Goal: Task Accomplishment & Management: Manage account settings

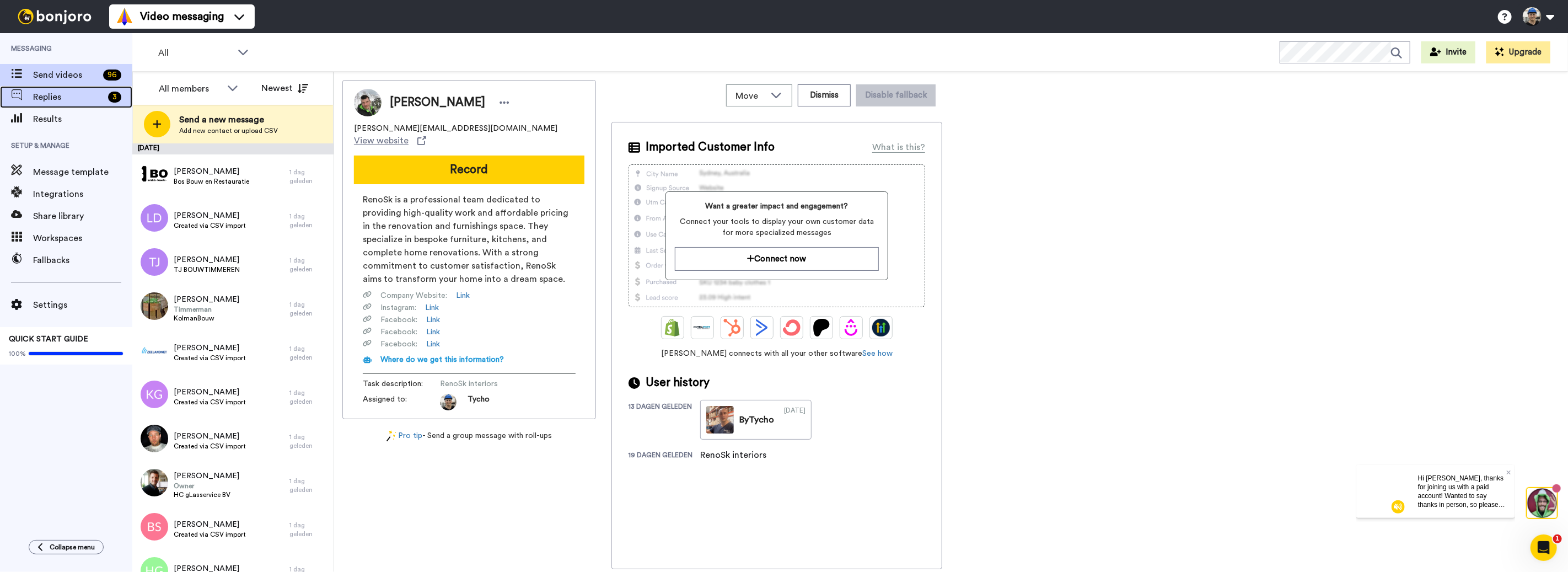
click at [43, 94] on span "Replies" at bounding box center [68, 97] width 71 height 13
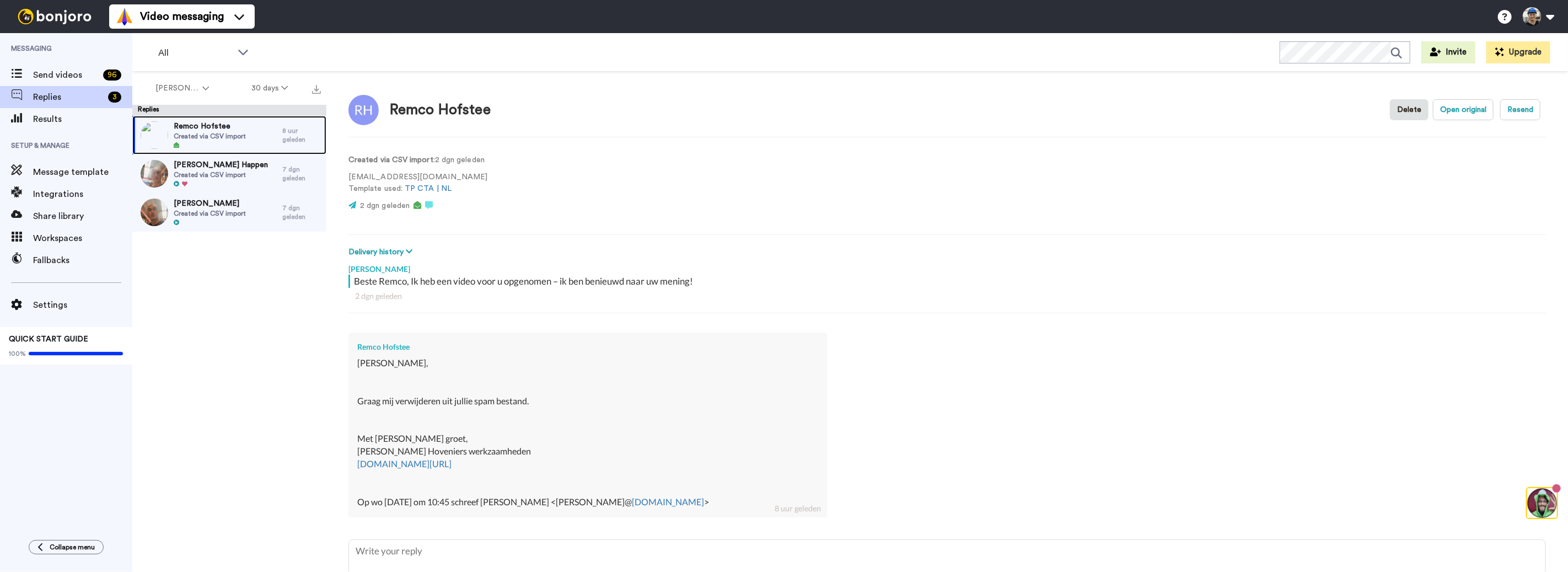
click at [224, 137] on span "Created via CSV import" at bounding box center [209, 136] width 72 height 9
click at [1418, 116] on button "Delete" at bounding box center [1409, 110] width 38 height 21
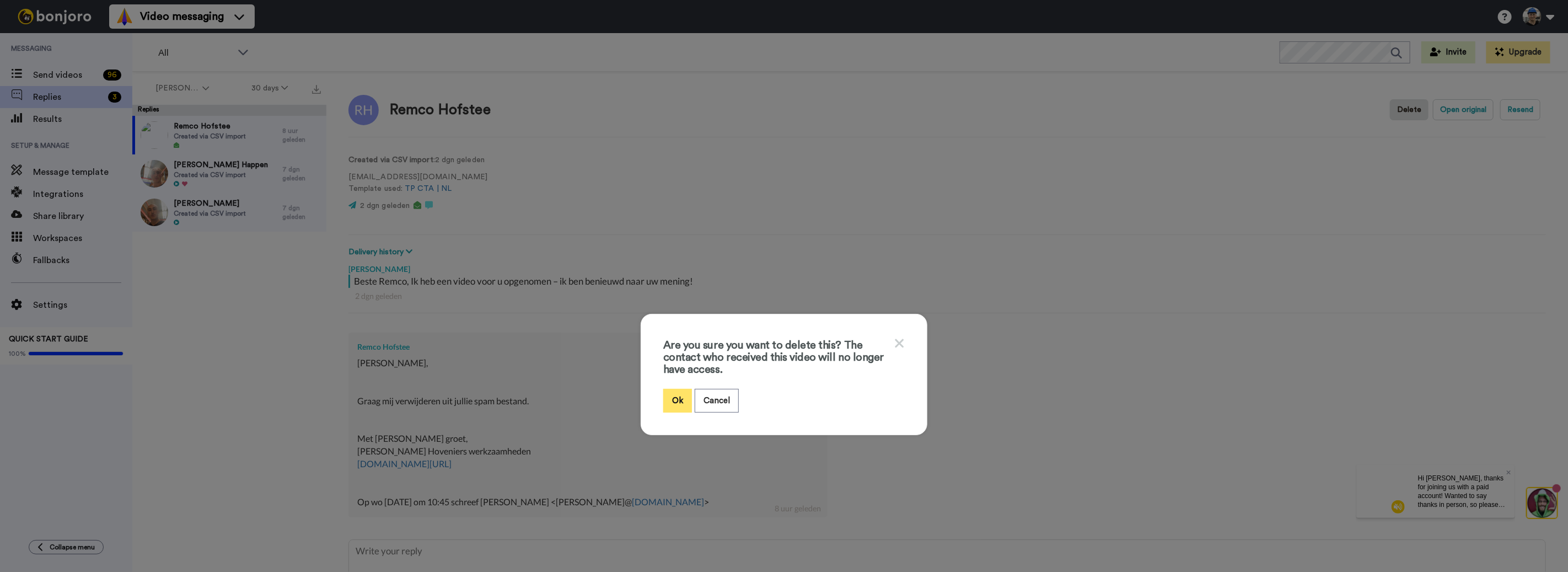
click at [685, 395] on button "Ok" at bounding box center [677, 401] width 29 height 24
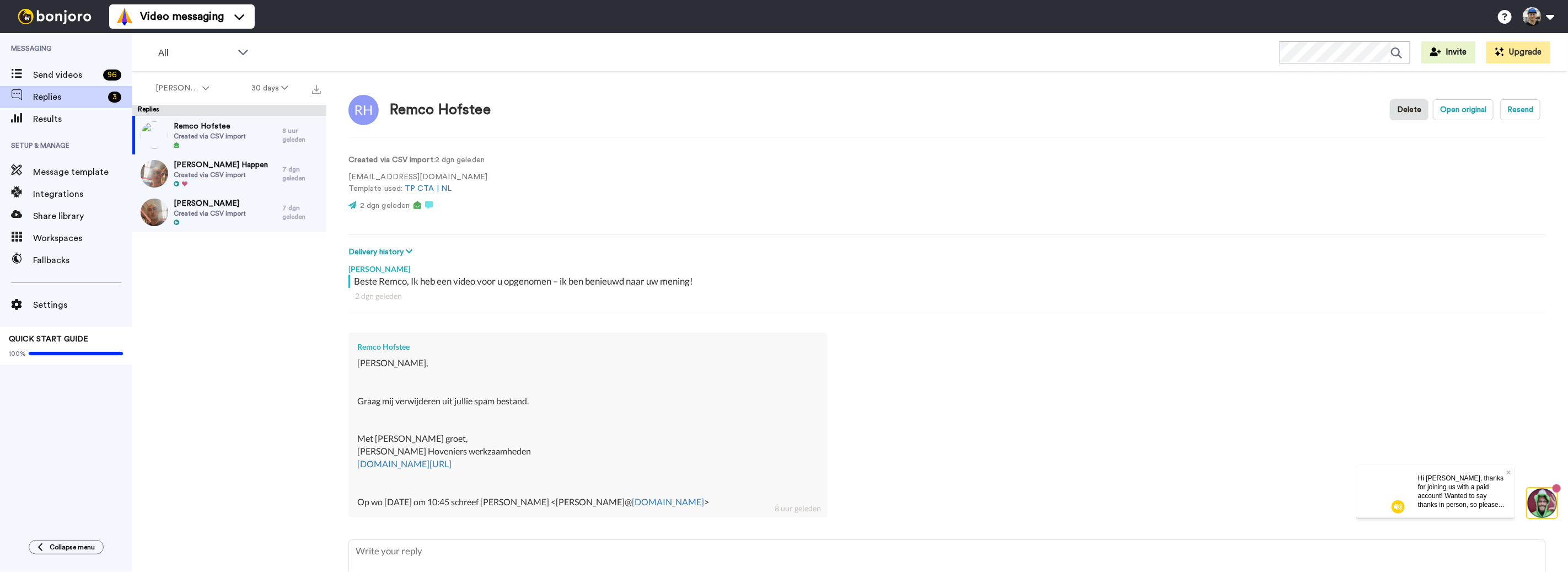
type textarea "x"
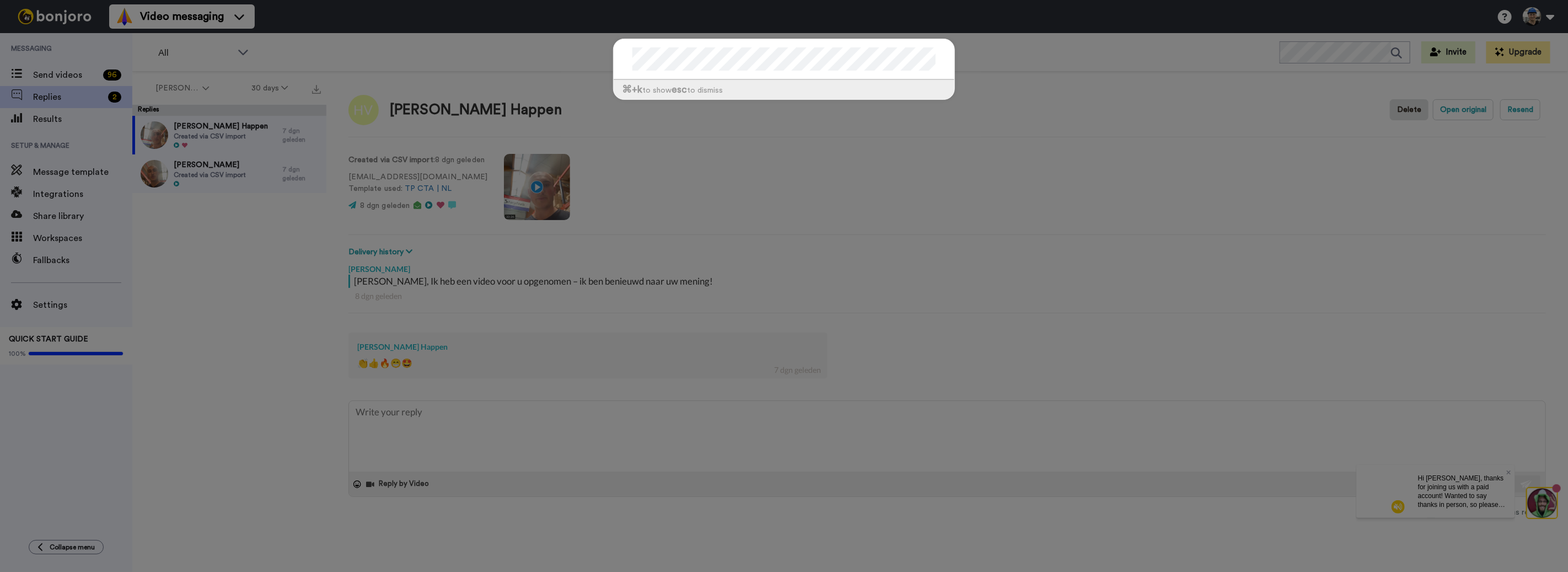
click at [994, 116] on div "⌘ +k to show esc to dismiss" at bounding box center [784, 286] width 1568 height 572
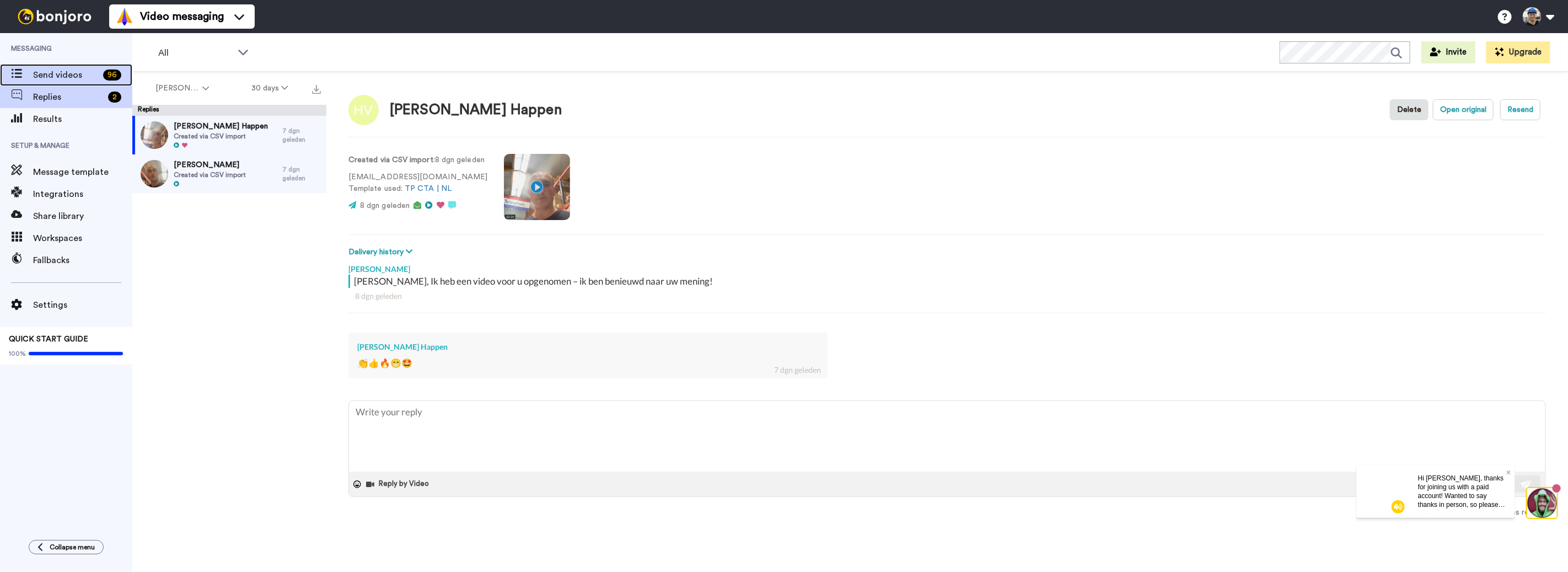
click at [82, 74] on span "Send videos" at bounding box center [66, 75] width 66 height 13
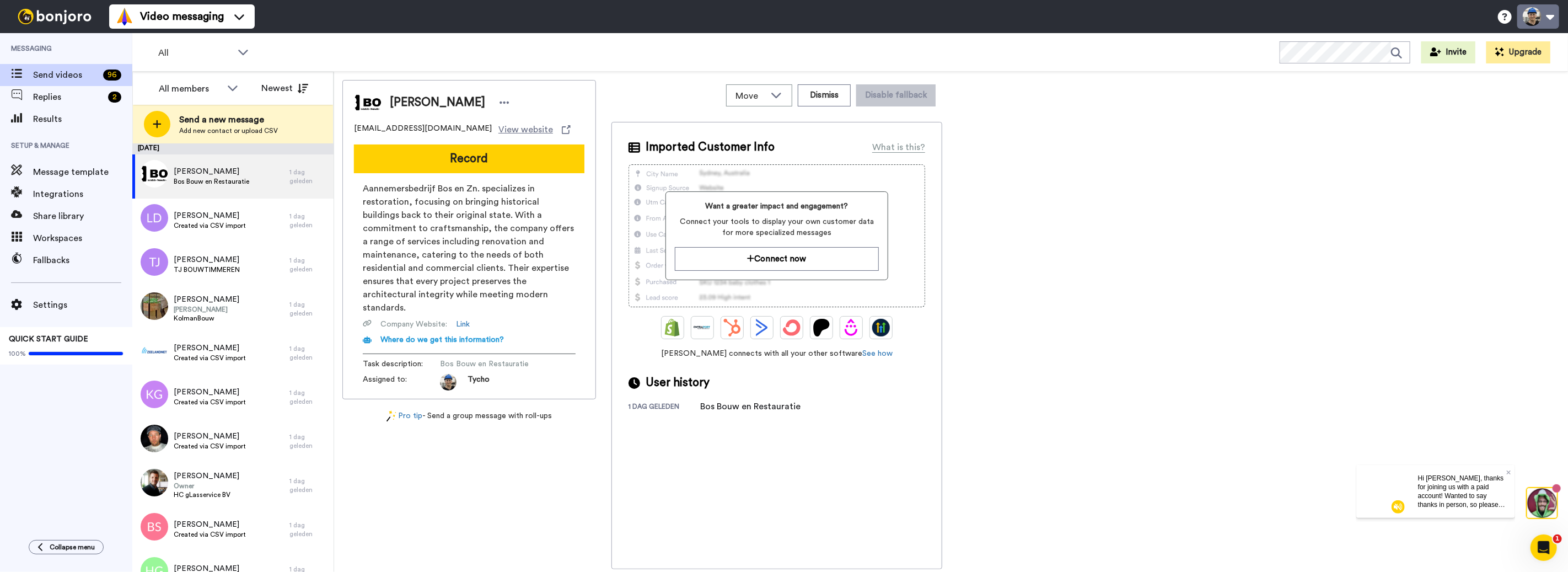
click at [1549, 21] on button at bounding box center [1538, 16] width 42 height 24
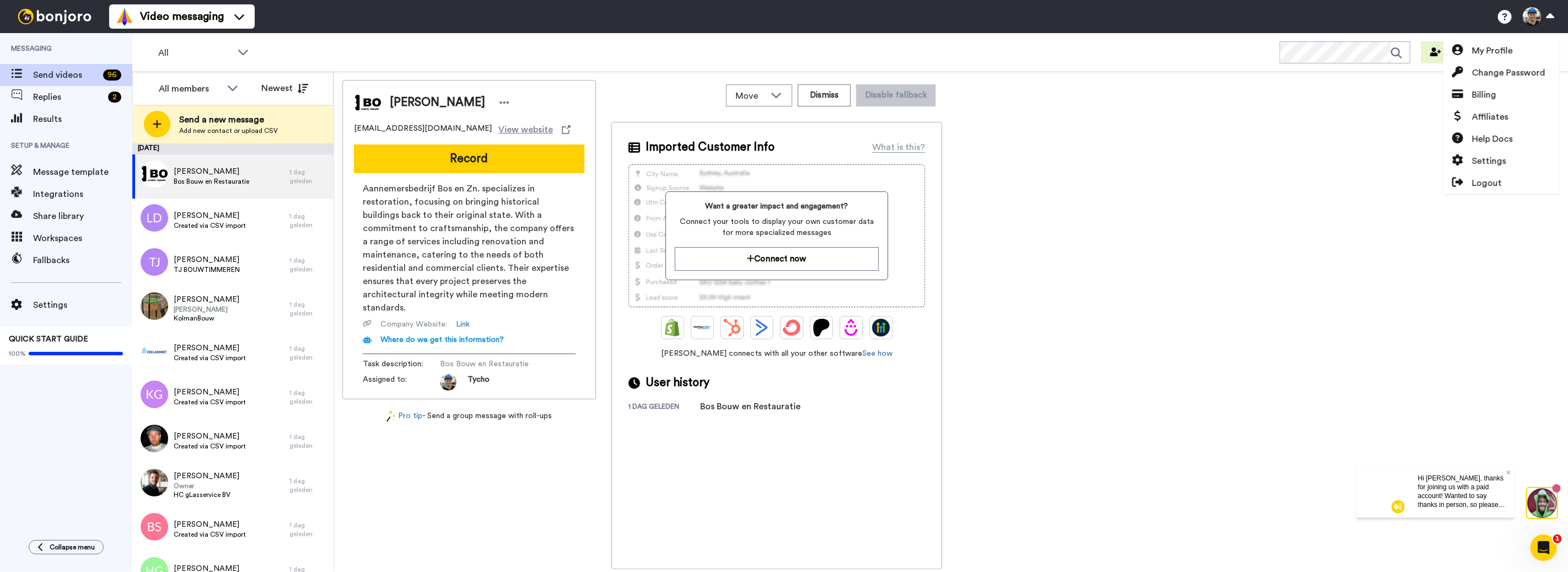
click at [1391, 507] on img at bounding box center [1398, 507] width 13 height 13
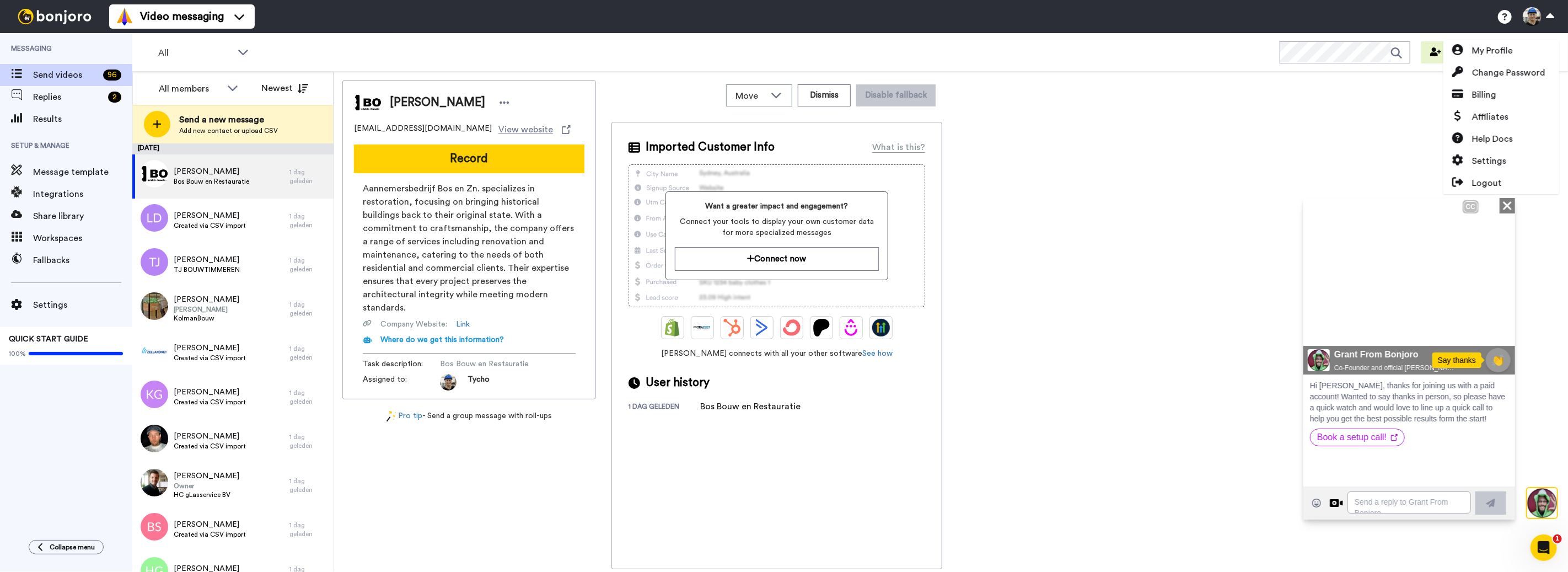
click at [1538, 501] on img at bounding box center [1541, 503] width 30 height 30
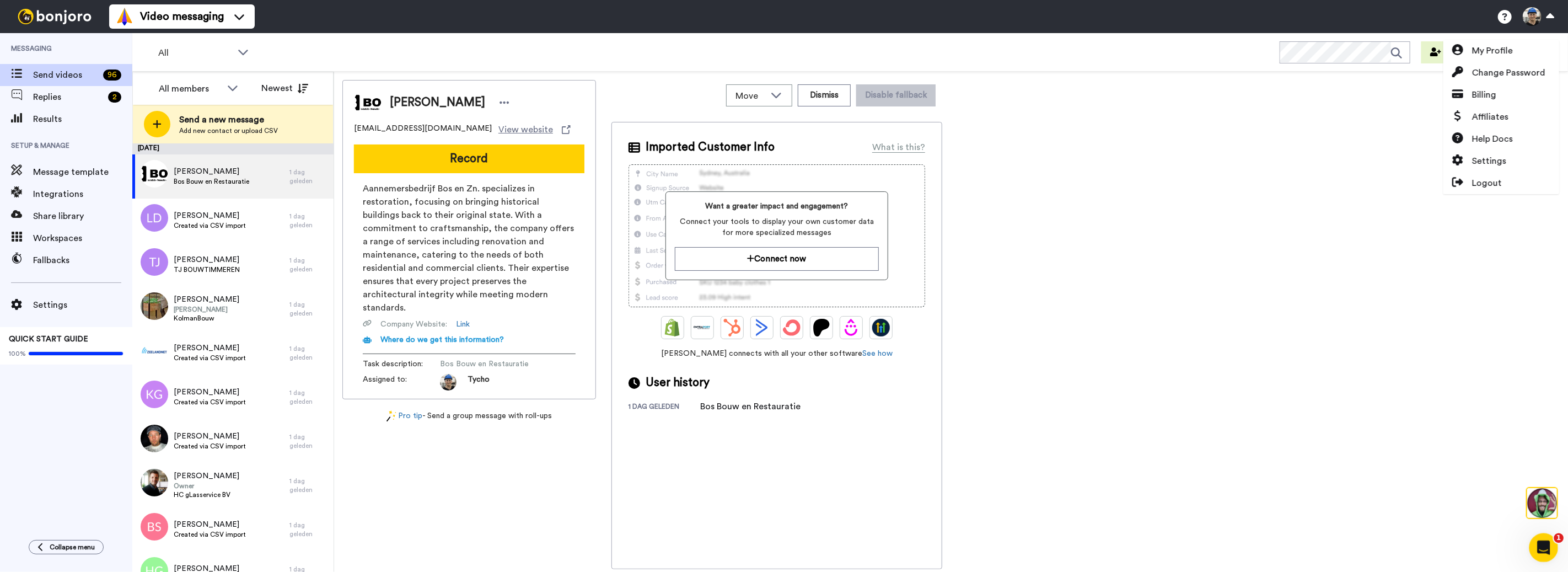
click at [1544, 551] on icon "Intercom Messenger openen" at bounding box center [1542, 546] width 18 height 18
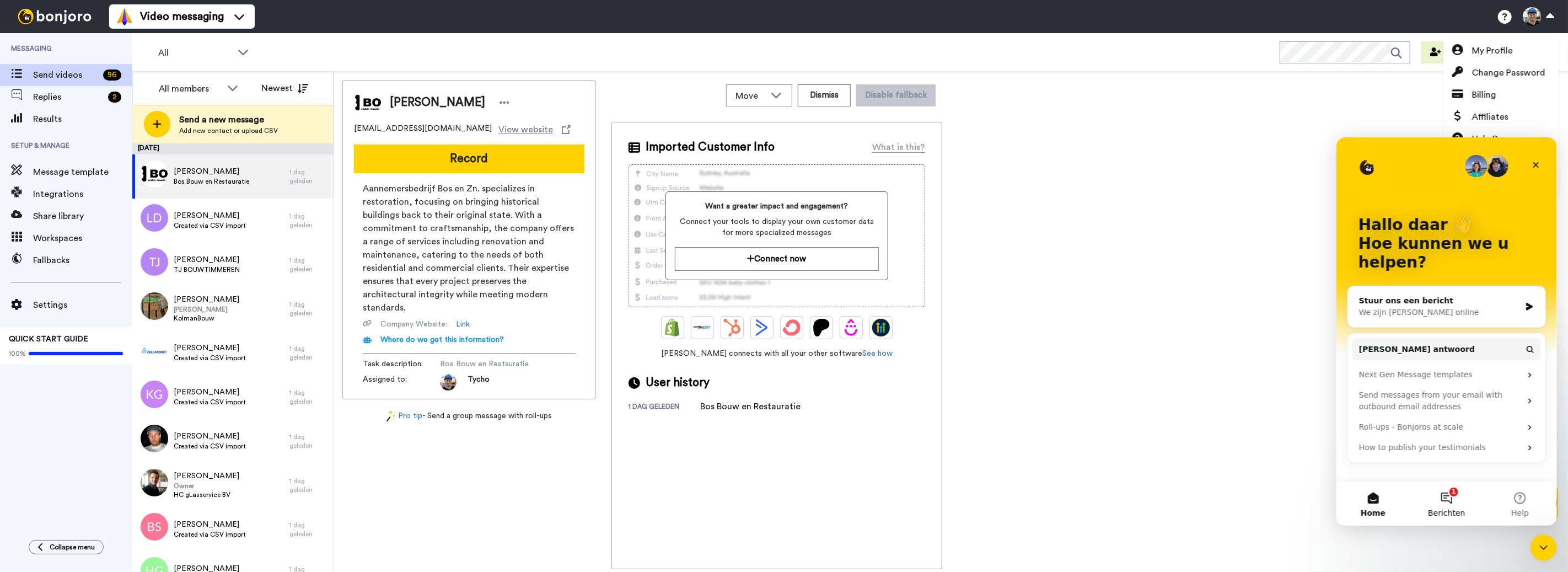
click at [1461, 511] on span "Berichten" at bounding box center [1446, 512] width 37 height 8
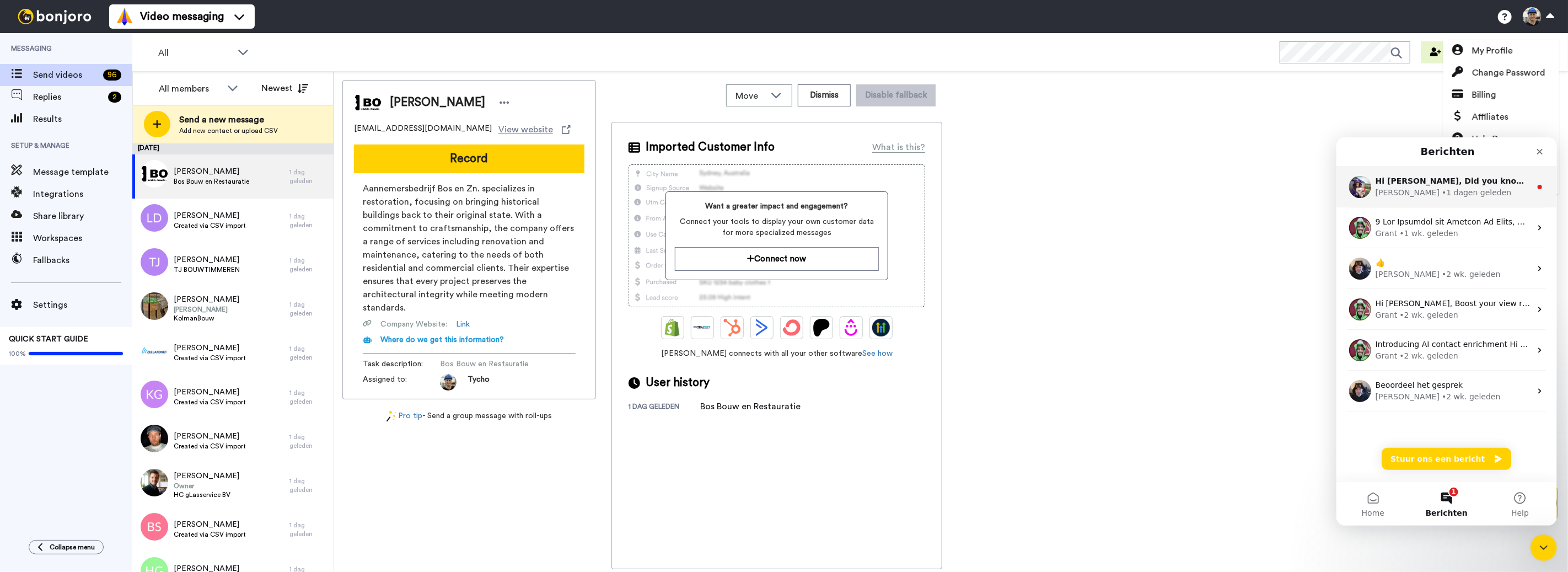
click at [1474, 200] on div "Hi Tycho, Did you know that your Bonjoro subscription includes a free HD video …" at bounding box center [1446, 186] width 220 height 41
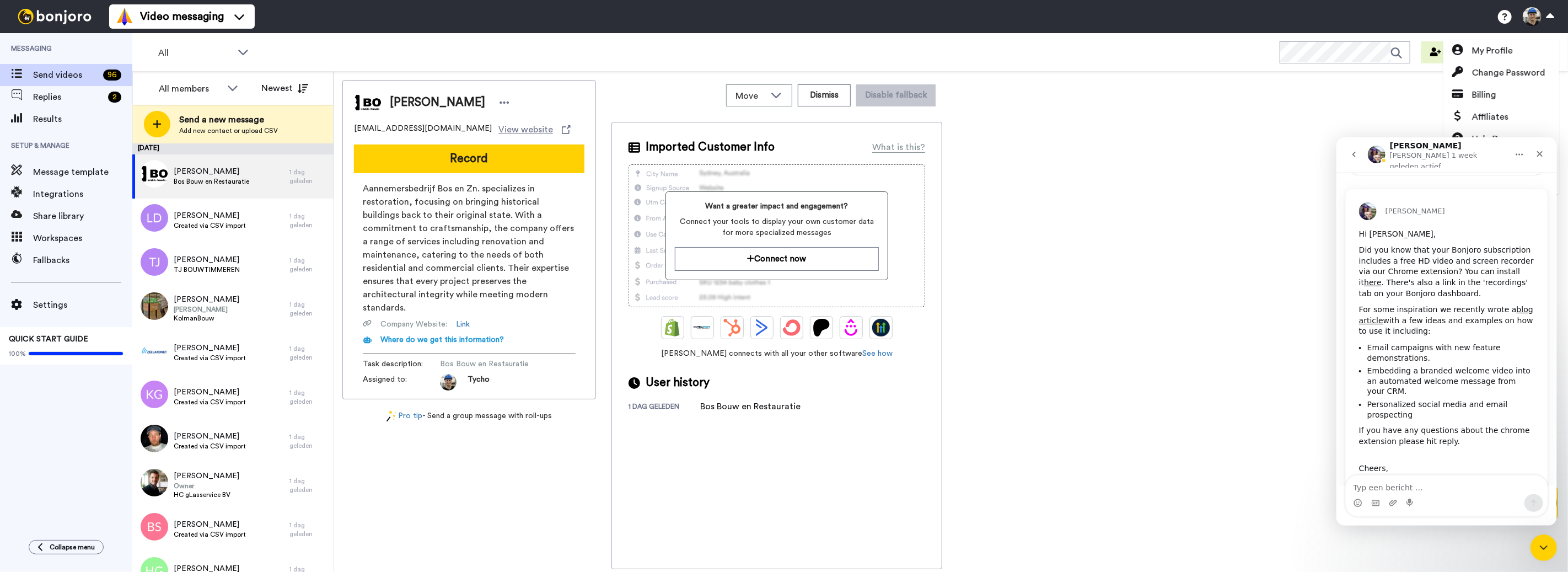
scroll to position [93, 0]
click at [1539, 146] on div "Sluiten" at bounding box center [1539, 153] width 20 height 20
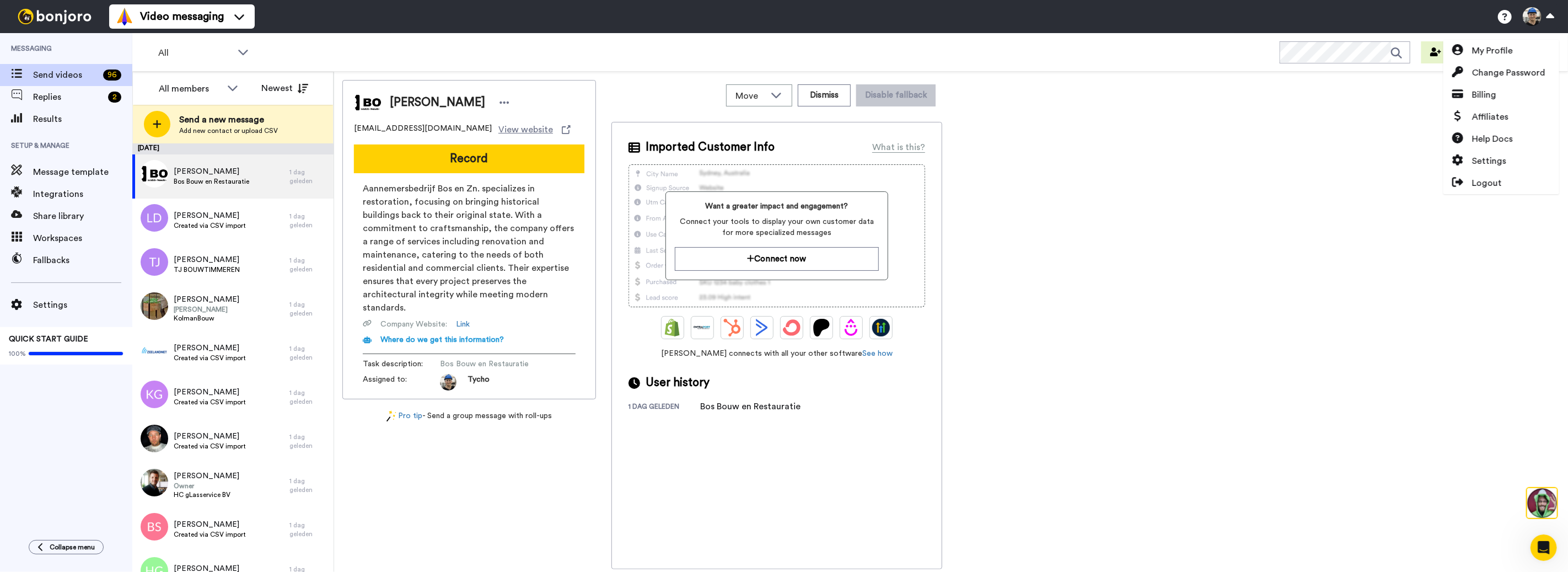
click at [57, 12] on img at bounding box center [55, 16] width 83 height 15
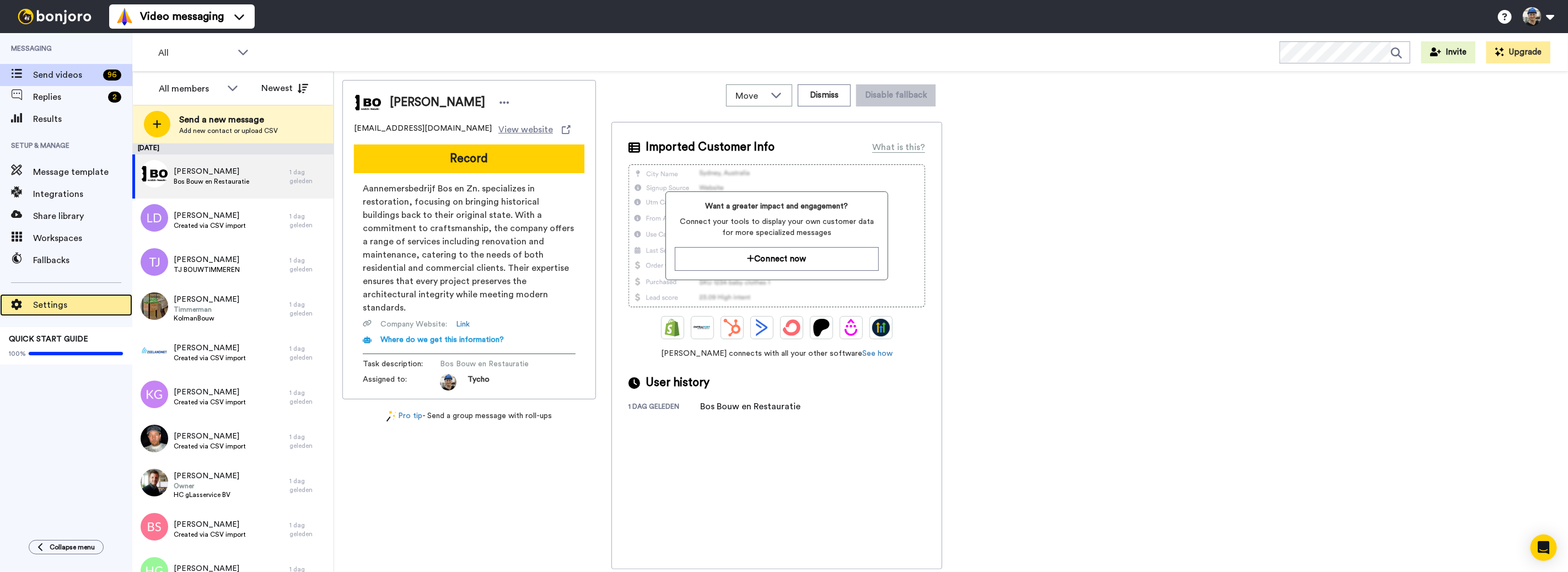
click at [61, 295] on div "Settings" at bounding box center [66, 305] width 132 height 22
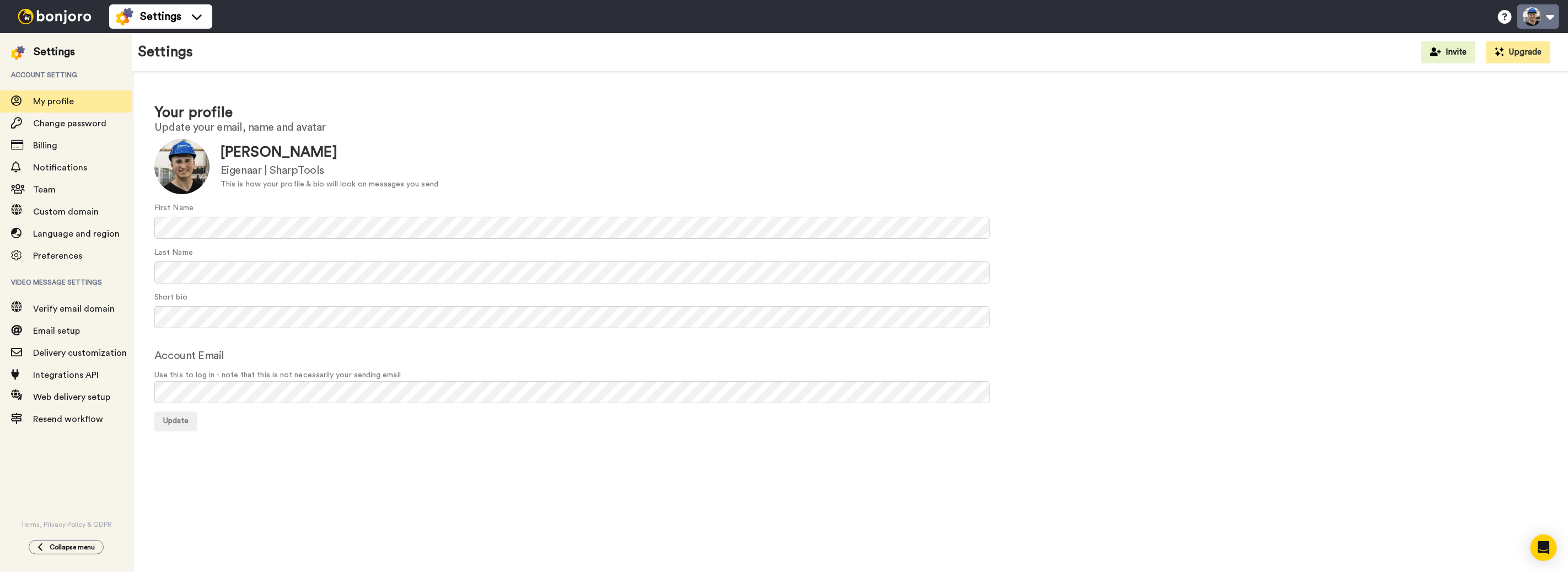
click at [1530, 8] on button at bounding box center [1538, 16] width 42 height 24
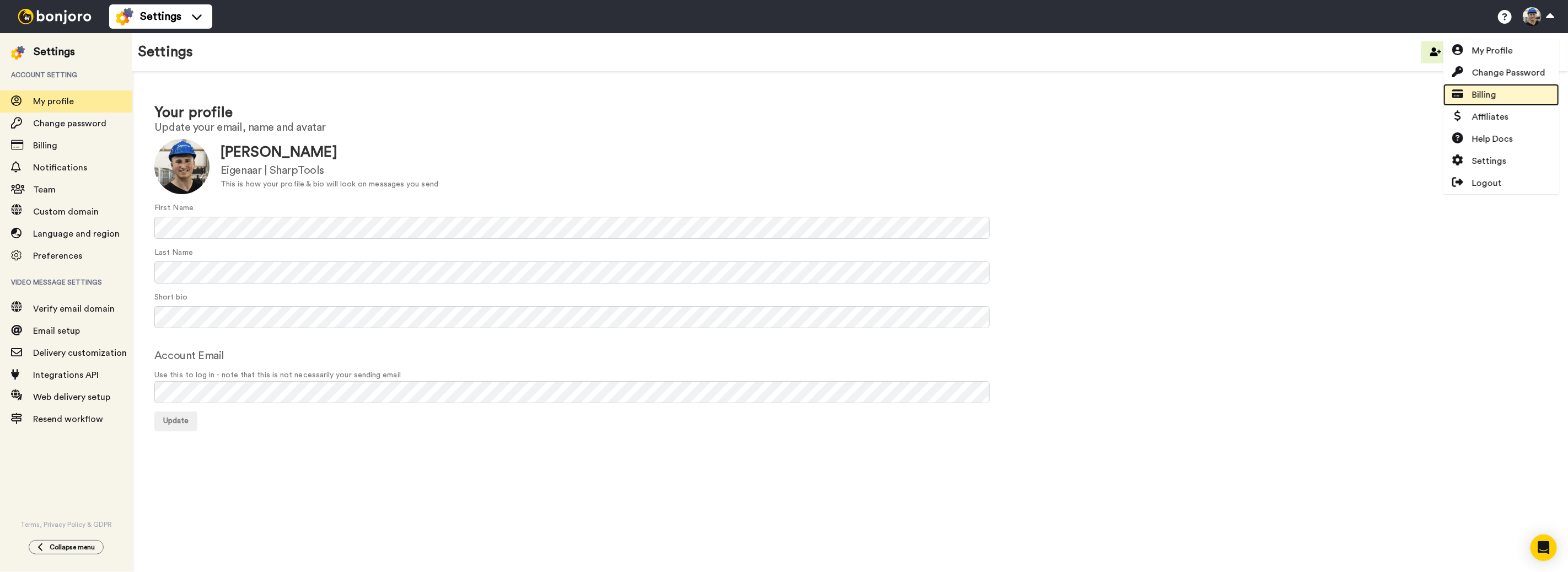
click at [1501, 88] on link "Billing" at bounding box center [1501, 95] width 116 height 22
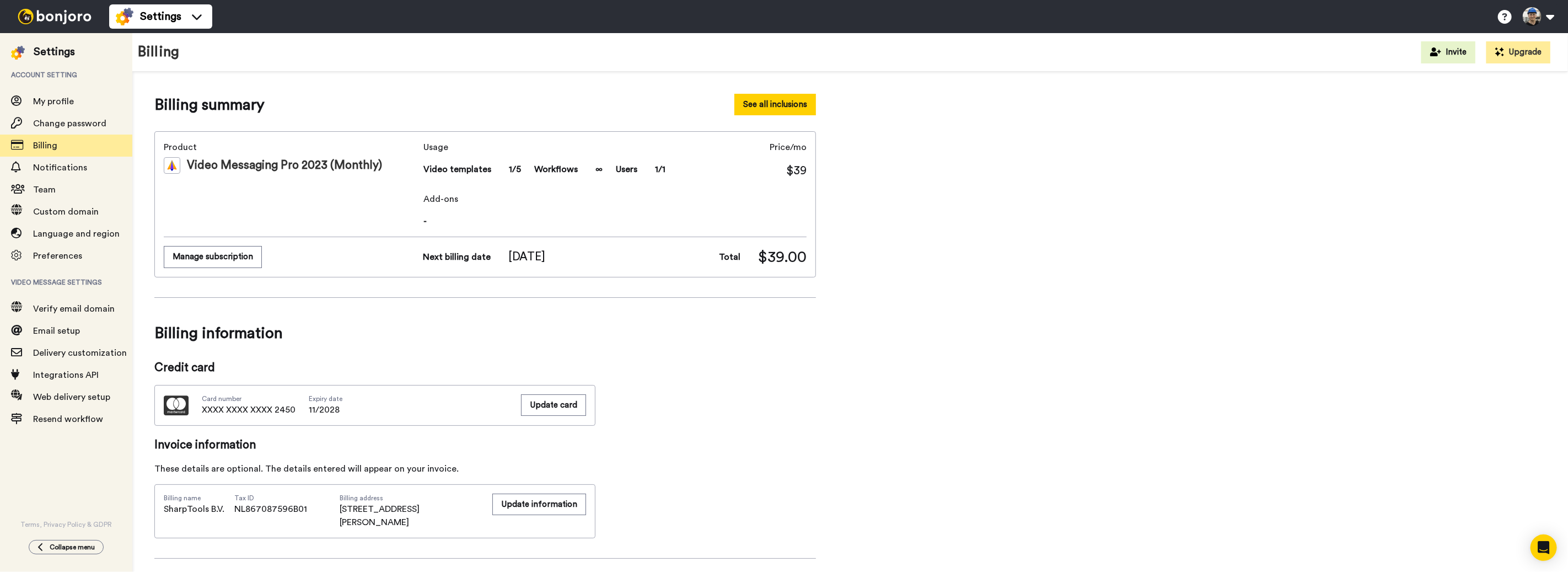
click at [769, 108] on button "See all inclusions" at bounding box center [775, 104] width 82 height 21
click at [74, 25] on div at bounding box center [54, 16] width 109 height 33
click at [75, 314] on span "Verify email domain" at bounding box center [82, 309] width 99 height 13
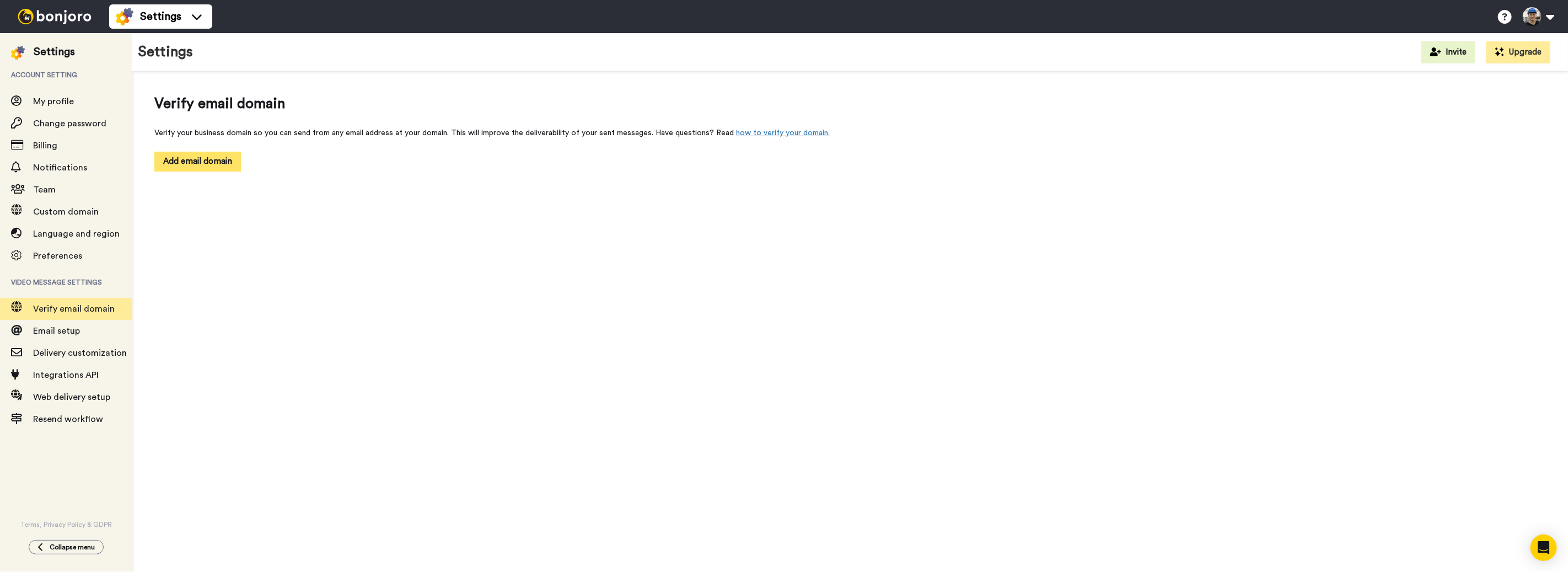
click at [198, 166] on button "Add email domain" at bounding box center [198, 161] width 86 height 19
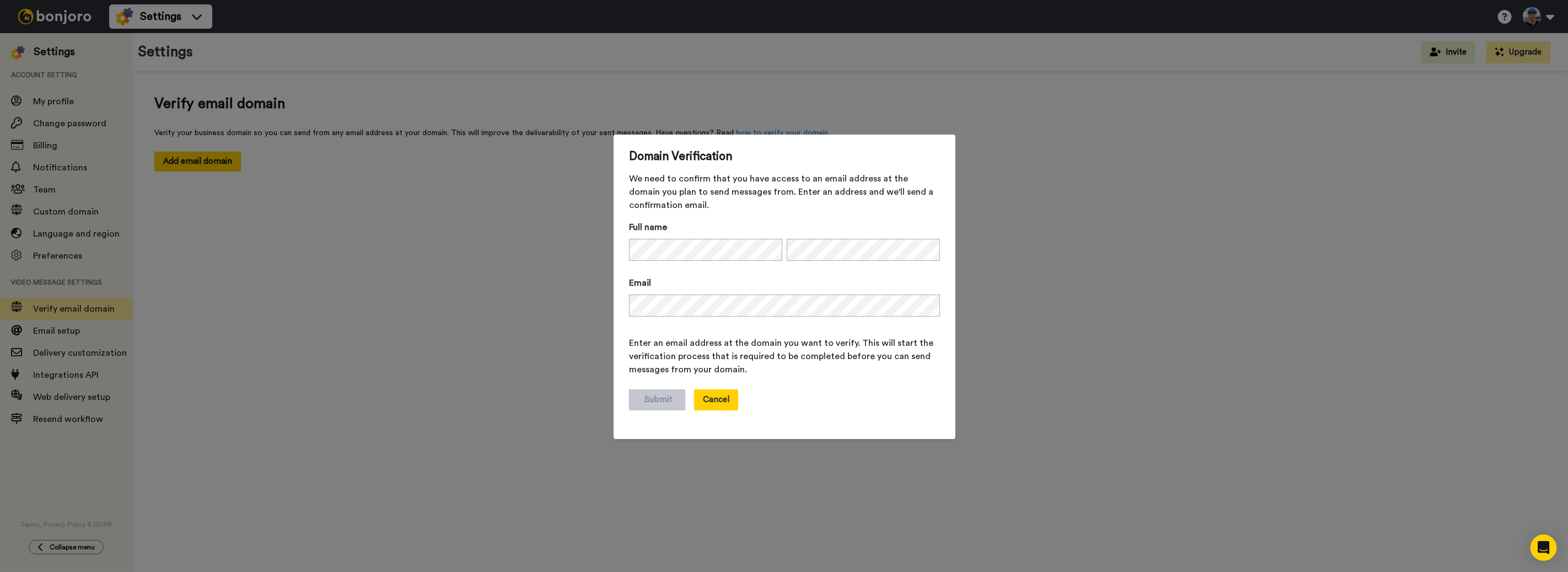
click at [726, 393] on button "Cancel" at bounding box center [716, 400] width 44 height 21
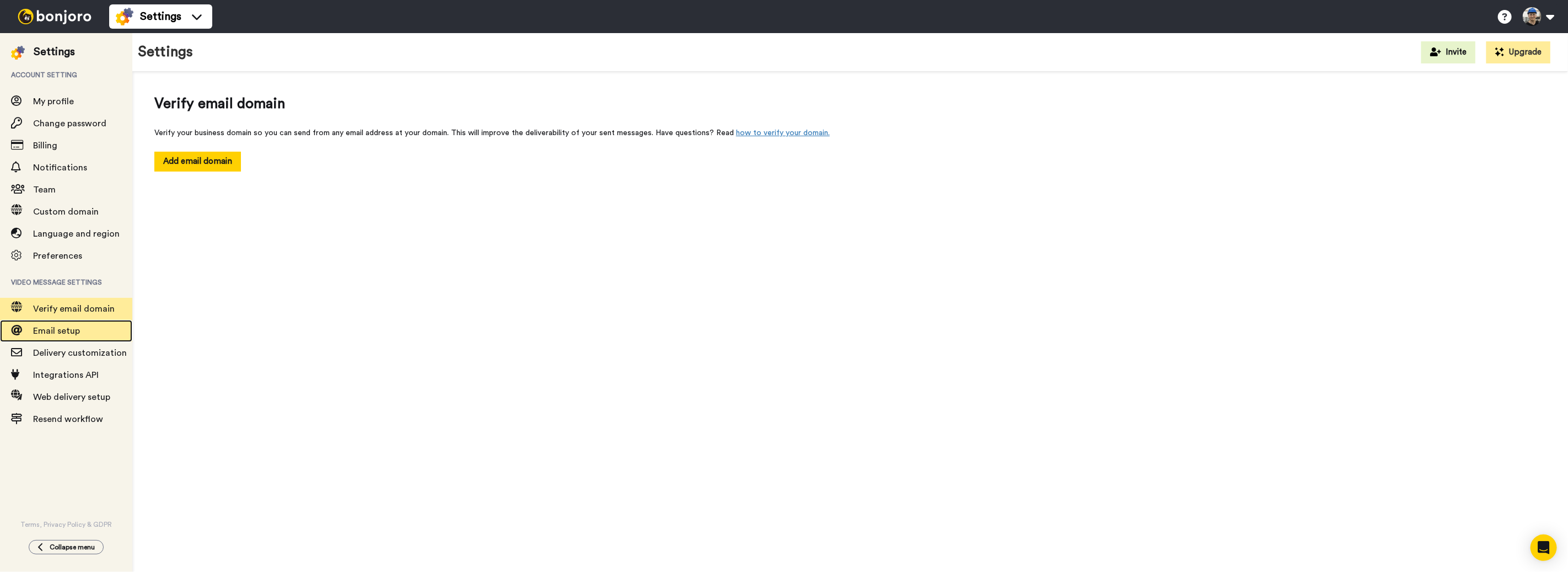
click at [91, 330] on span "Email setup" at bounding box center [82, 331] width 99 height 13
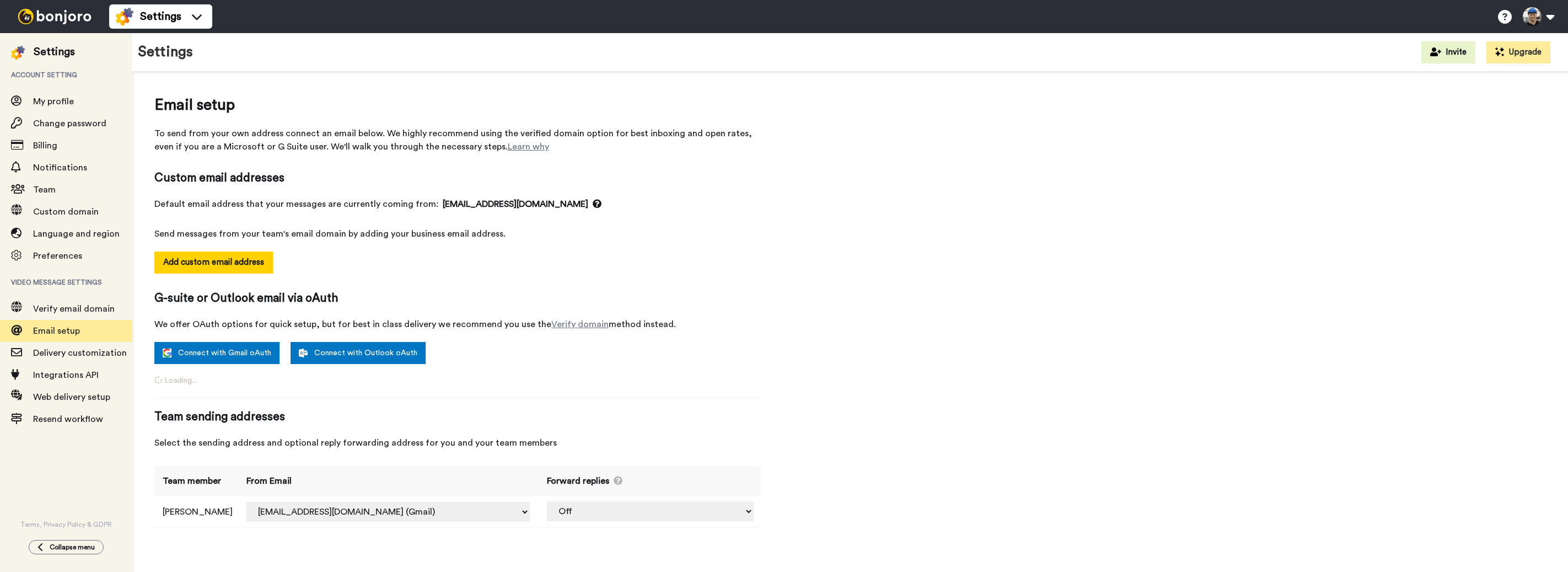
select select "163734"
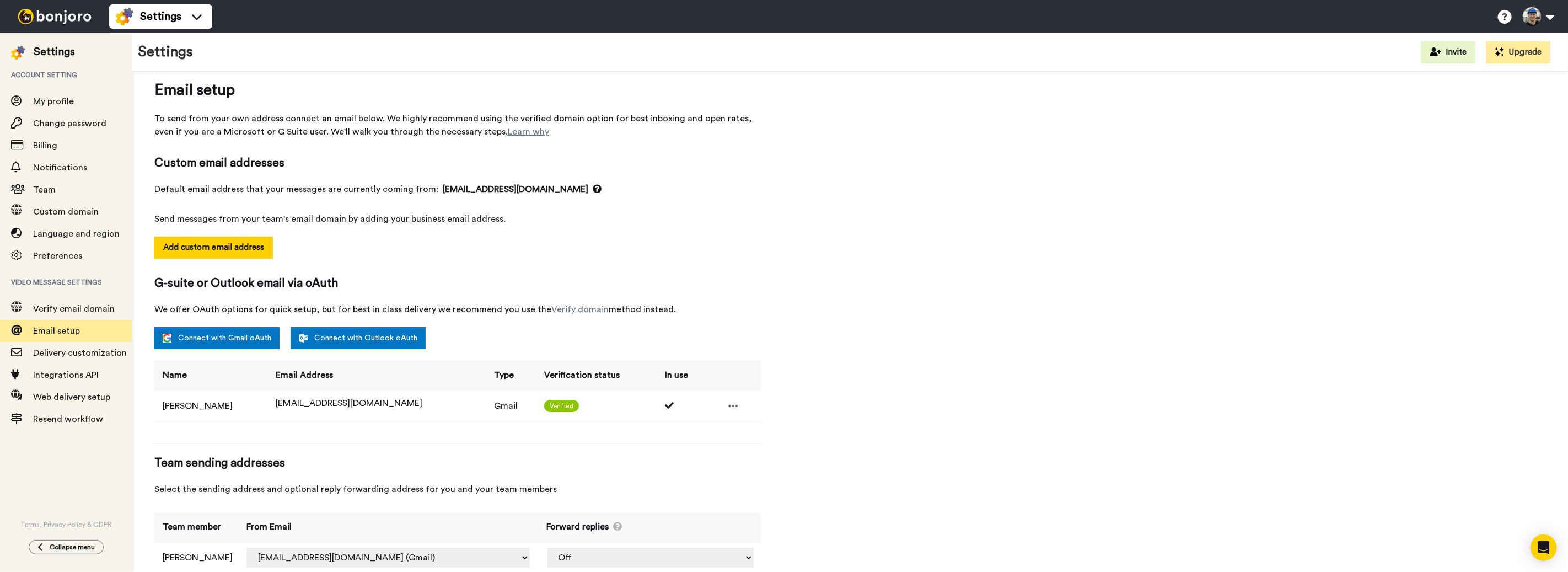
scroll to position [42, 0]
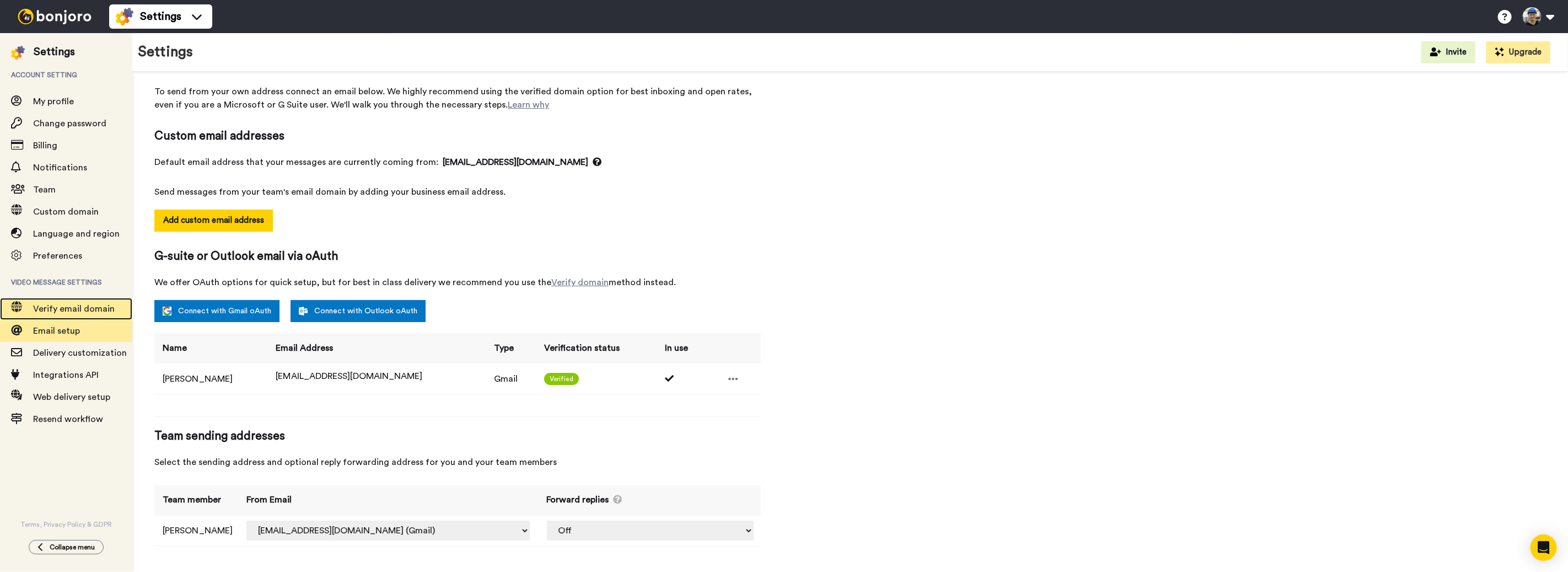
click at [86, 313] on span "Verify email domain" at bounding box center [74, 309] width 82 height 9
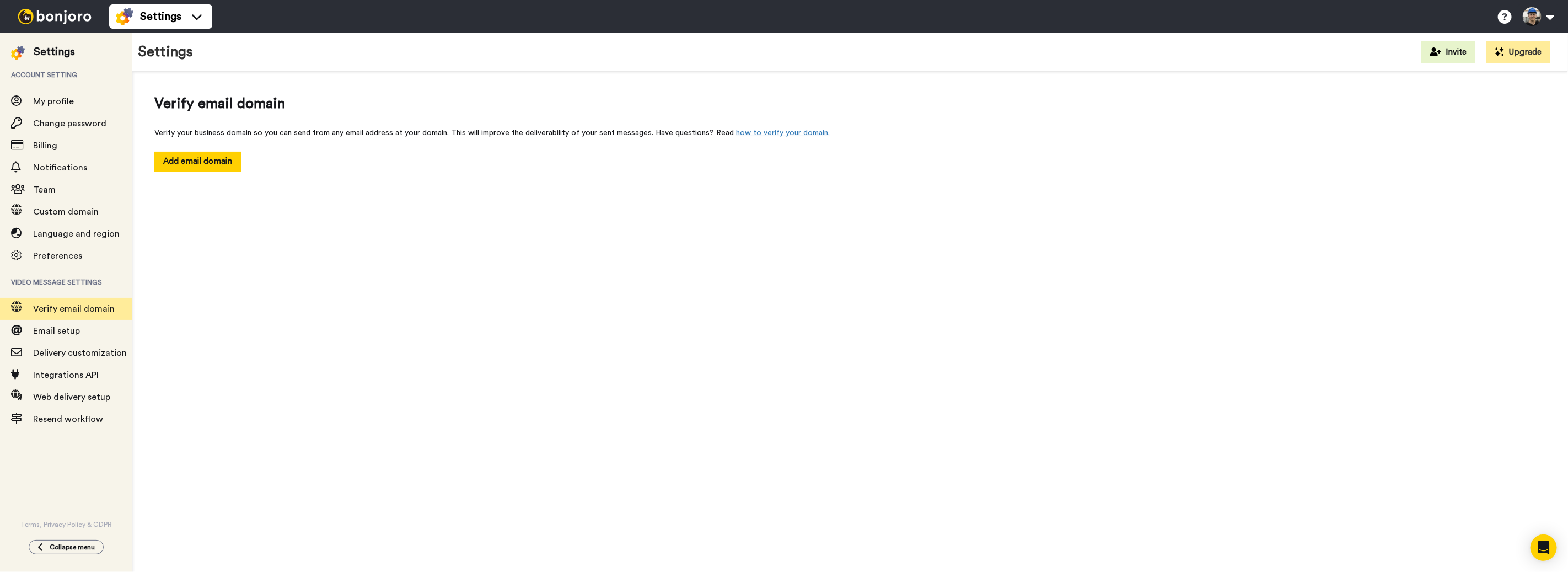
click at [539, 135] on div "Verify your business domain so you can send from any email address at your doma…" at bounding box center [850, 133] width 1391 height 11
click at [201, 163] on button "Add email domain" at bounding box center [198, 161] width 86 height 19
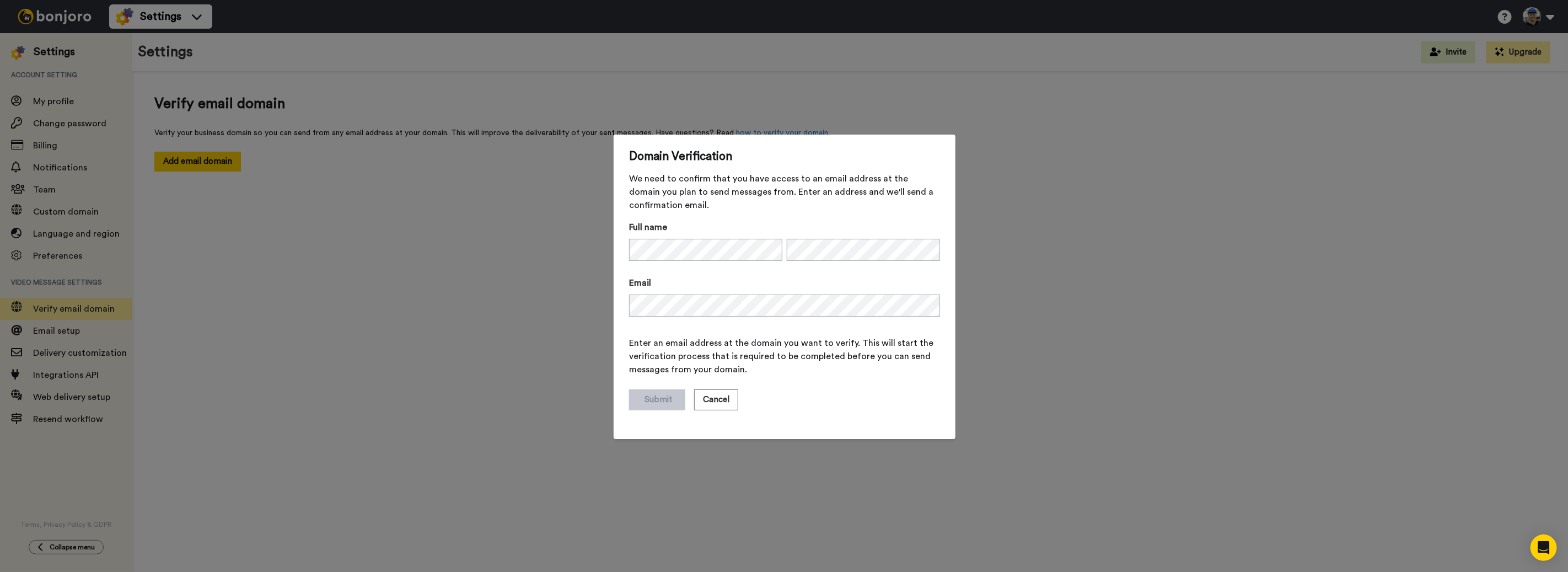
click at [735, 284] on label "Email" at bounding box center [784, 283] width 311 height 13
click at [667, 394] on button "Submit" at bounding box center [657, 400] width 56 height 21
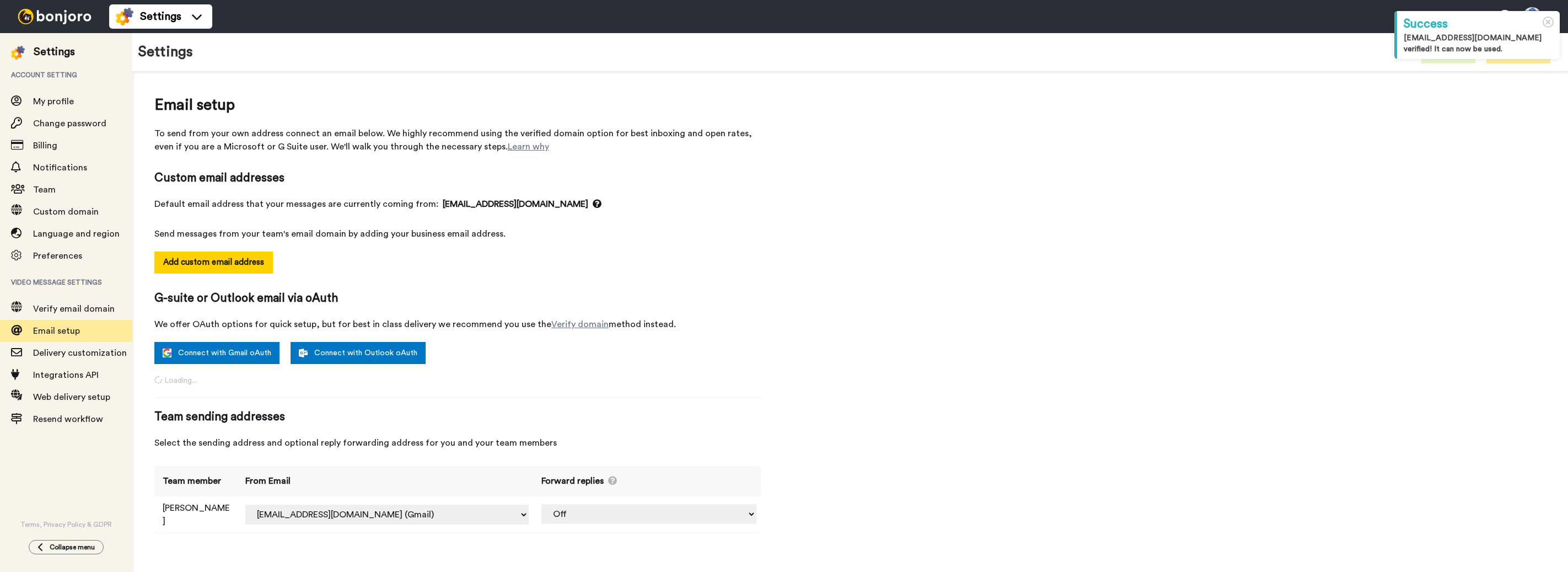
select select "163734"
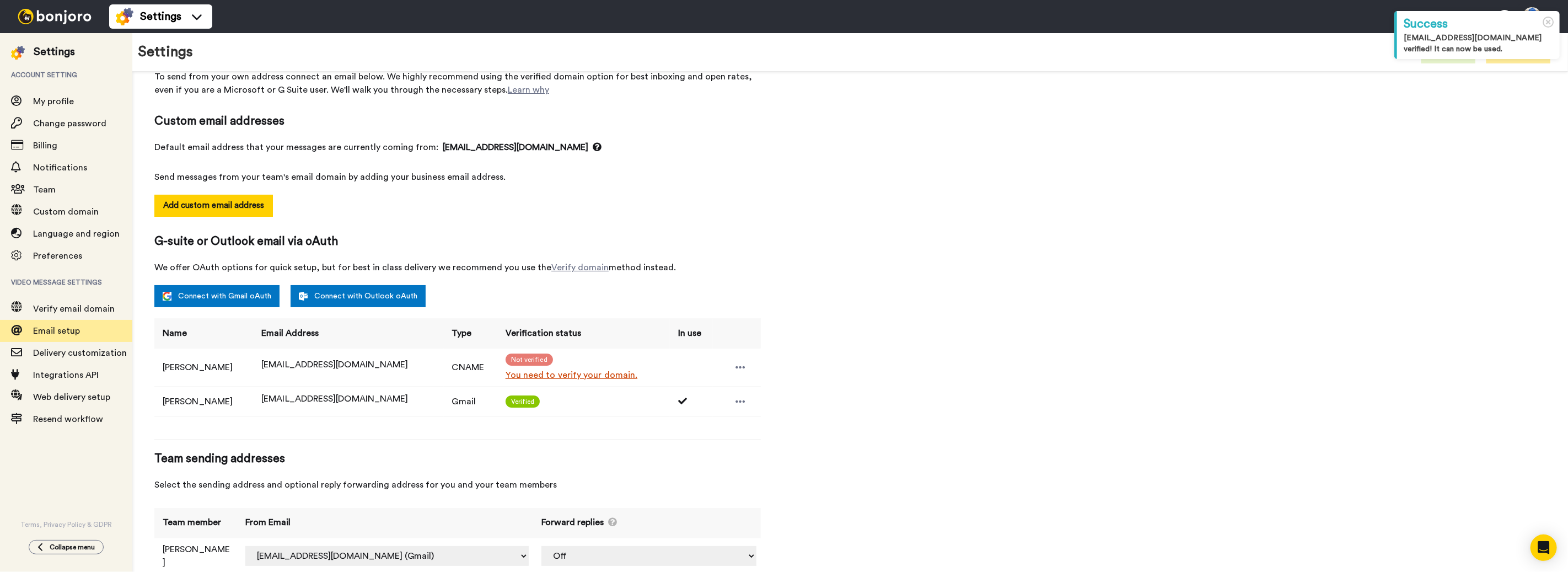
scroll to position [62, 0]
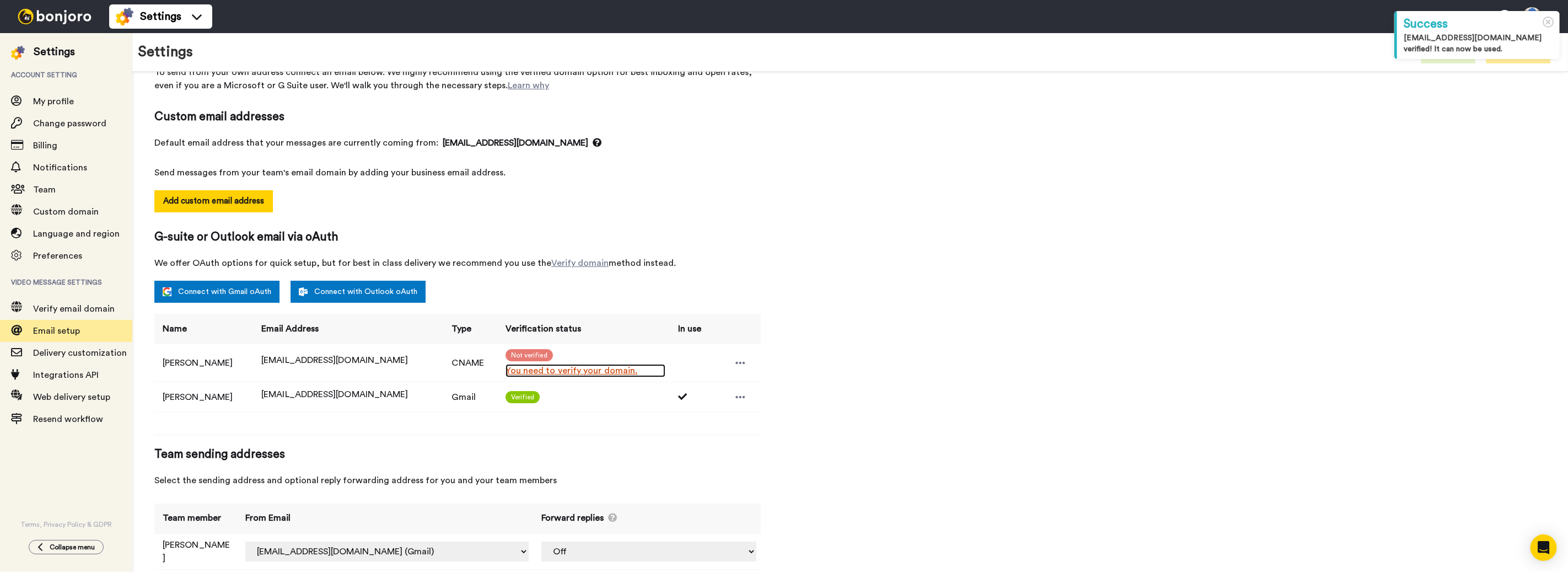
click at [548, 370] on link "You need to verify your domain." at bounding box center [586, 371] width 160 height 13
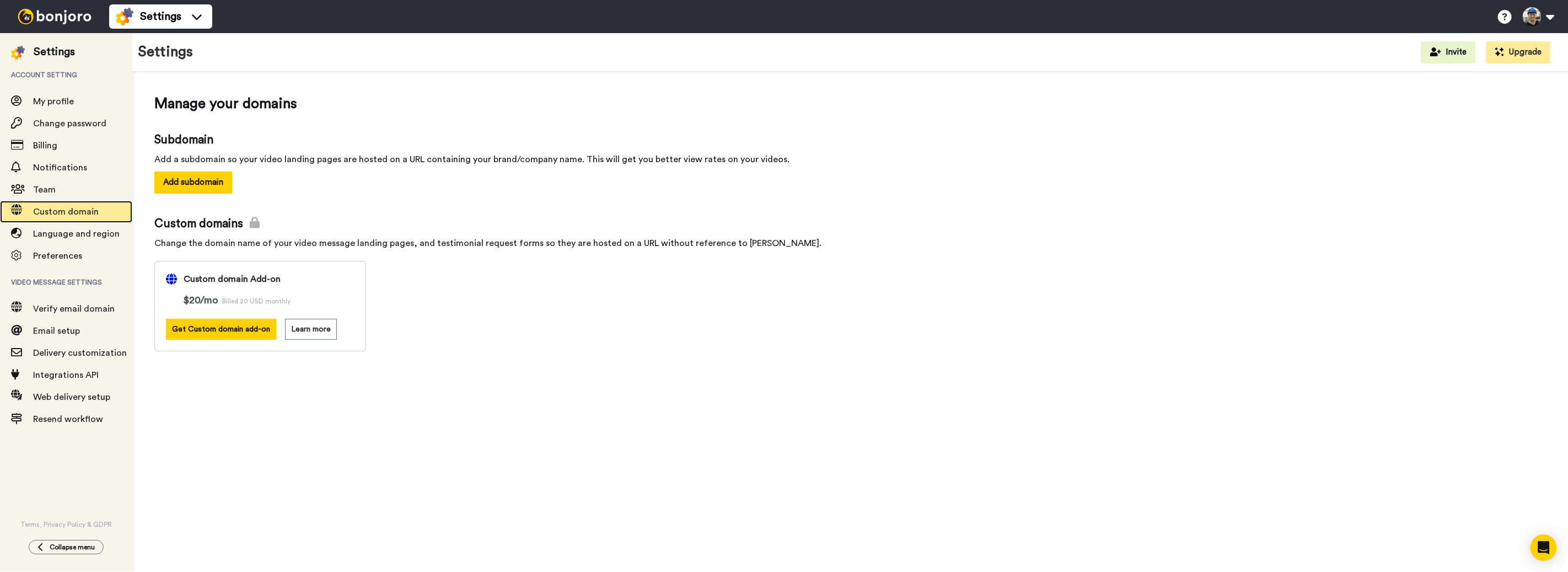
click at [73, 215] on span "Custom domain" at bounding box center [66, 212] width 66 height 9
click at [61, 317] on div "Verify email domain" at bounding box center [66, 309] width 132 height 22
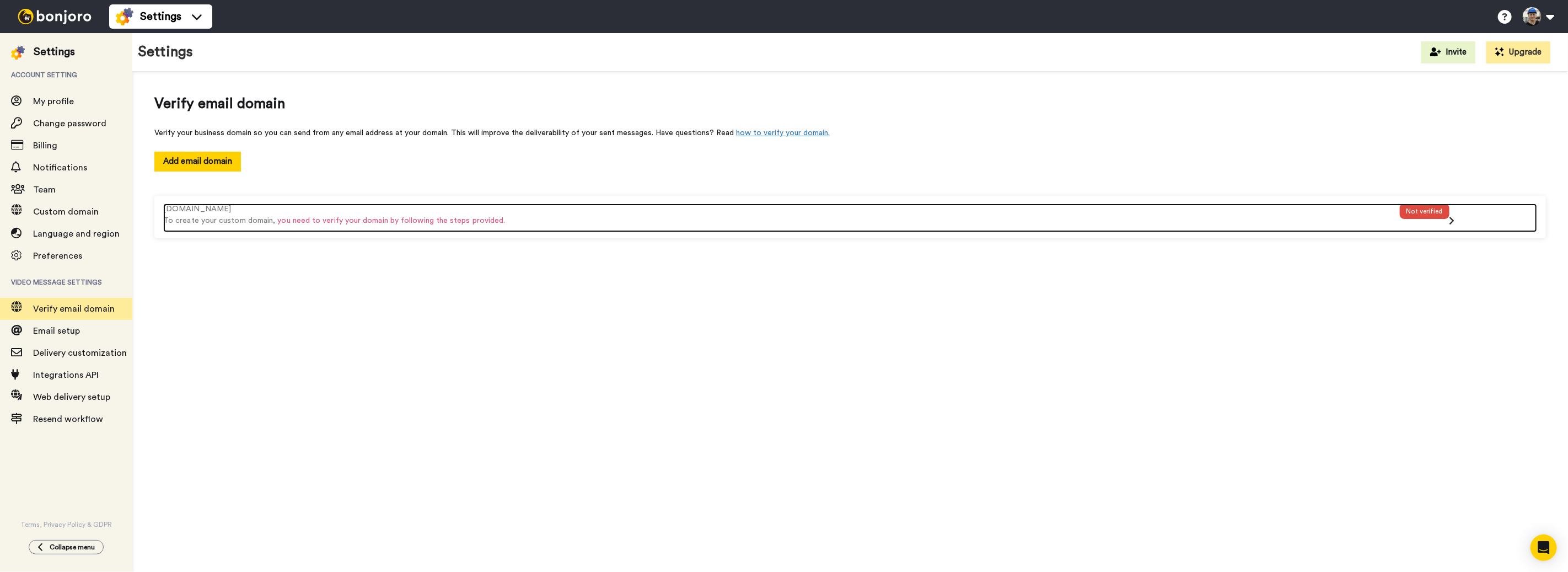
click at [319, 225] on div "sharptools.nl To create your custom domain, you need to verify your domain by f…" at bounding box center [782, 217] width 1237 height 29
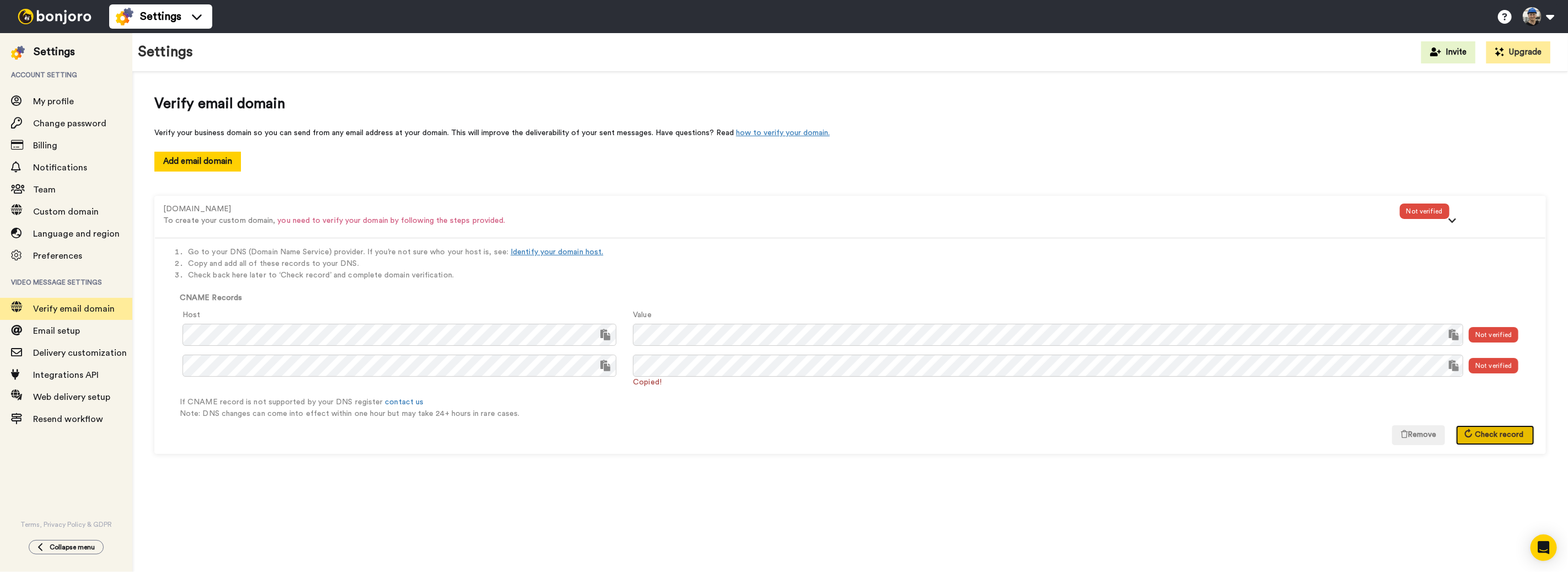
click at [1489, 438] on button "Check record" at bounding box center [1495, 435] width 79 height 20
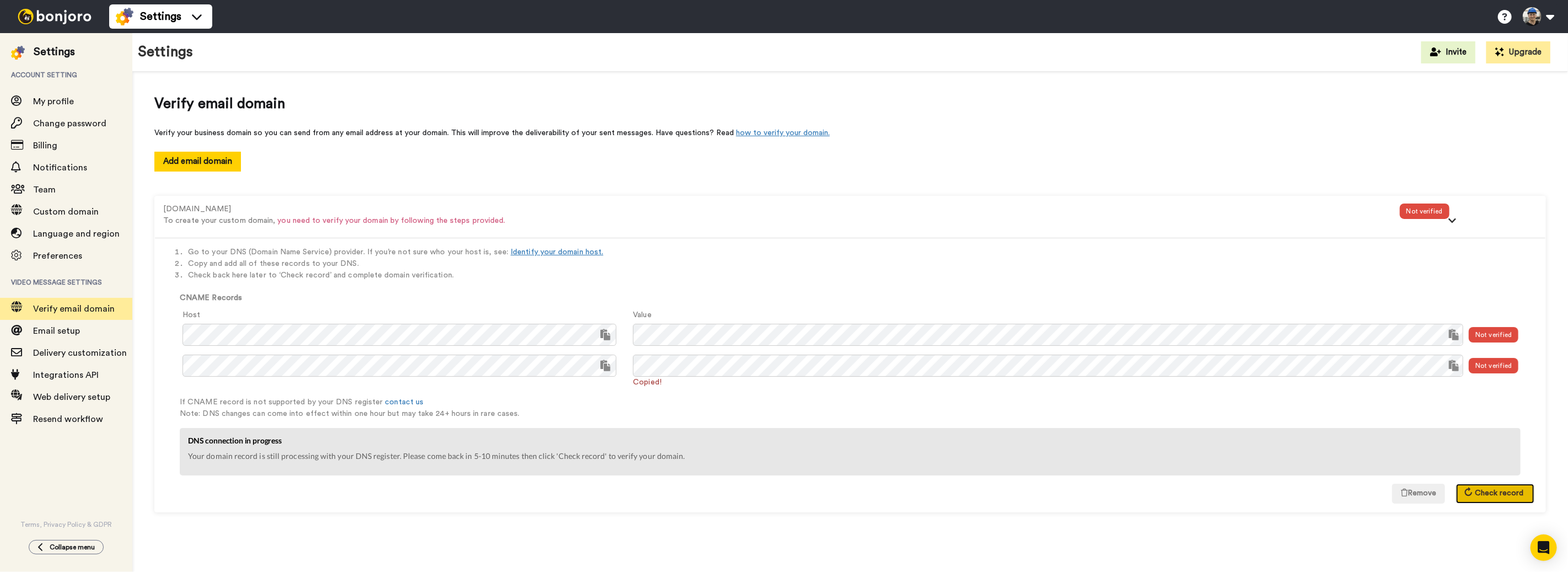
click at [1479, 492] on span "Check record" at bounding box center [1499, 493] width 49 height 8
drag, startPoint x: 1468, startPoint y: 482, endPoint x: 1500, endPoint y: 492, distance: 33.5
click at [1471, 484] on div "Go to your DNS (Domain Name Service) provider. If you’re not sure who your host…" at bounding box center [850, 375] width 1390 height 274
click at [1499, 492] on span "Check record" at bounding box center [1499, 493] width 49 height 8
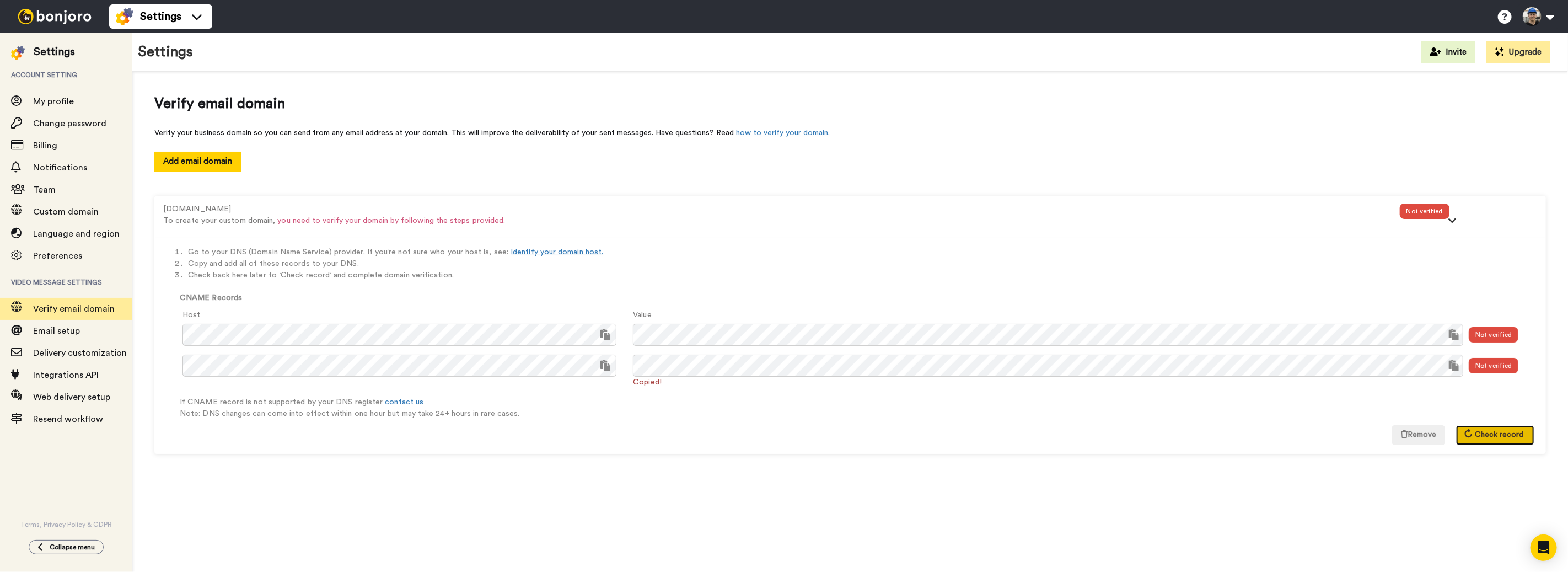
click at [1484, 434] on span "Check record" at bounding box center [1499, 434] width 49 height 8
click at [1255, 420] on div "Go to your DNS (Domain Name Service) provider. If you’re not sure who your host…" at bounding box center [850, 345] width 1390 height 216
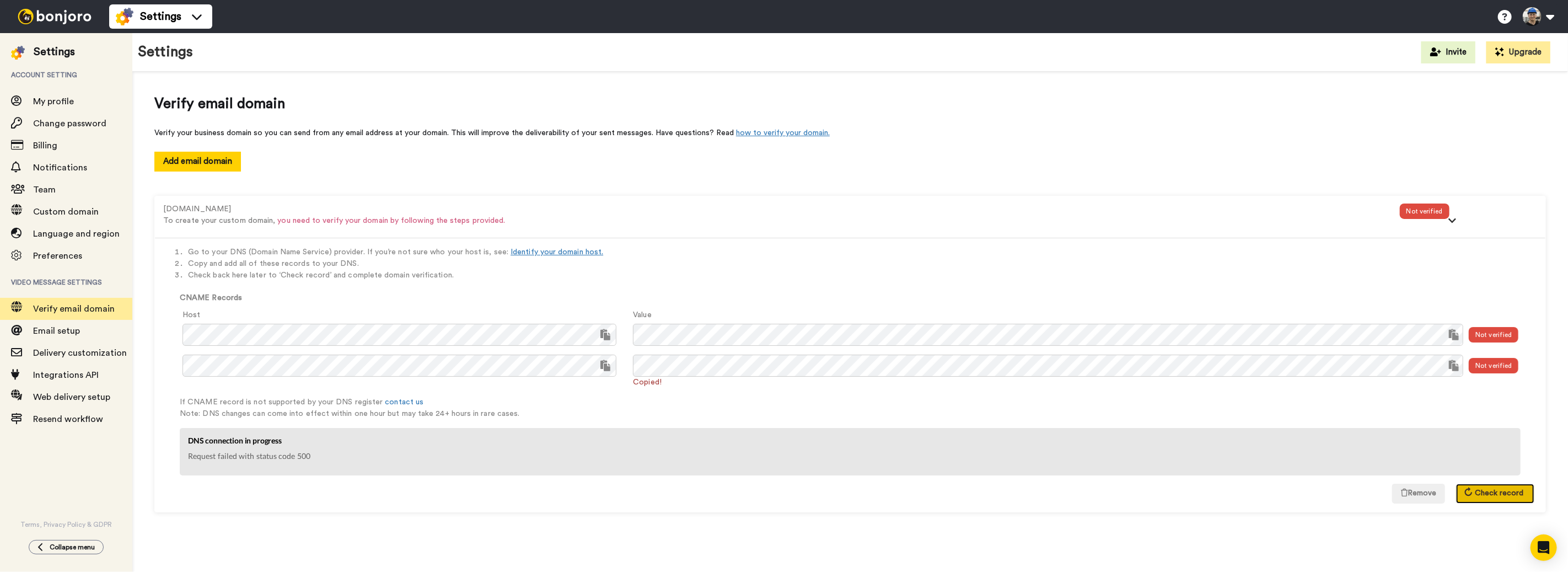
click at [1519, 489] on span "Check record" at bounding box center [1499, 493] width 49 height 8
click at [1490, 496] on span "Check record" at bounding box center [1499, 493] width 49 height 8
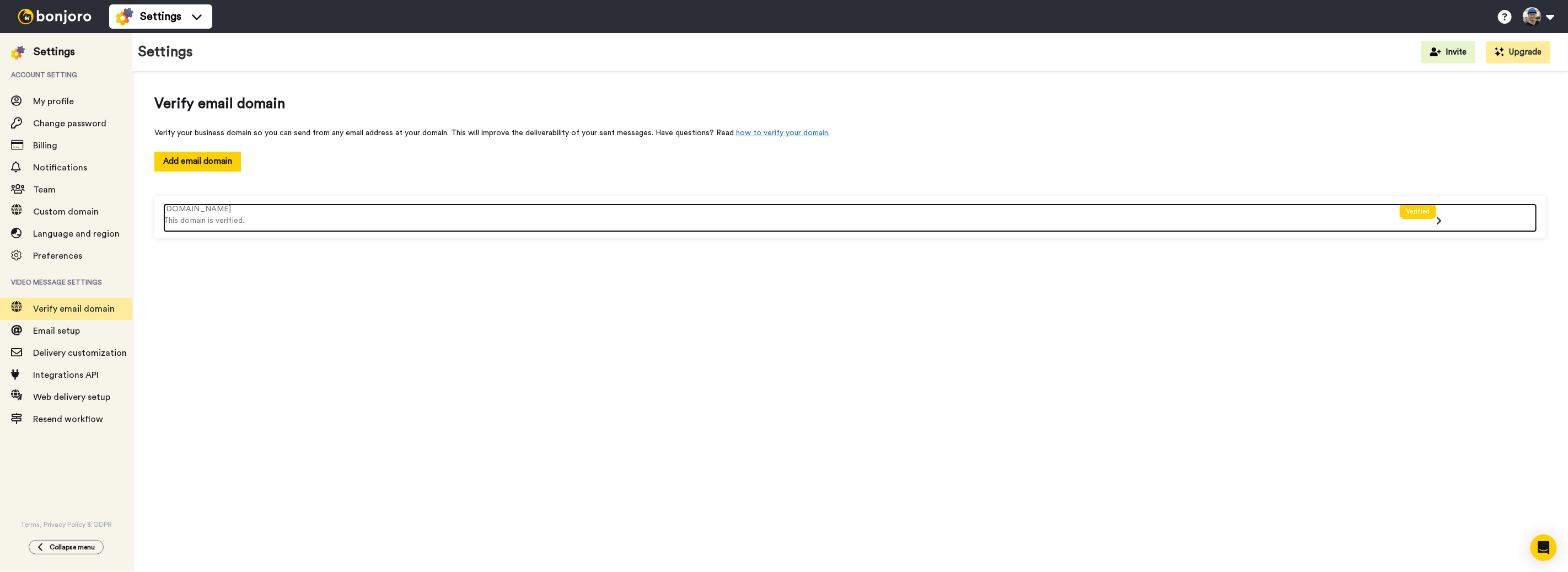
click at [775, 229] on div "[DOMAIN_NAME] This domain is verified." at bounding box center [782, 217] width 1237 height 29
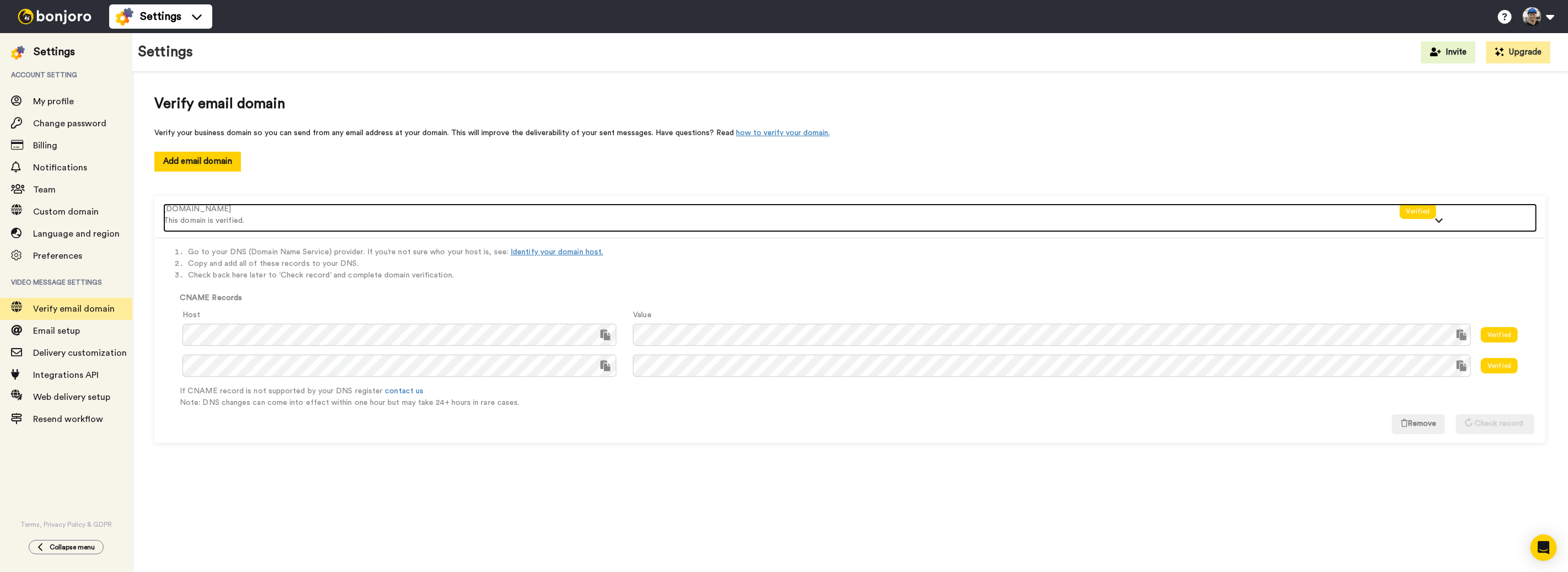
click at [773, 228] on div "[DOMAIN_NAME] This domain is verified." at bounding box center [782, 217] width 1237 height 29
